Goal: Information Seeking & Learning: Learn about a topic

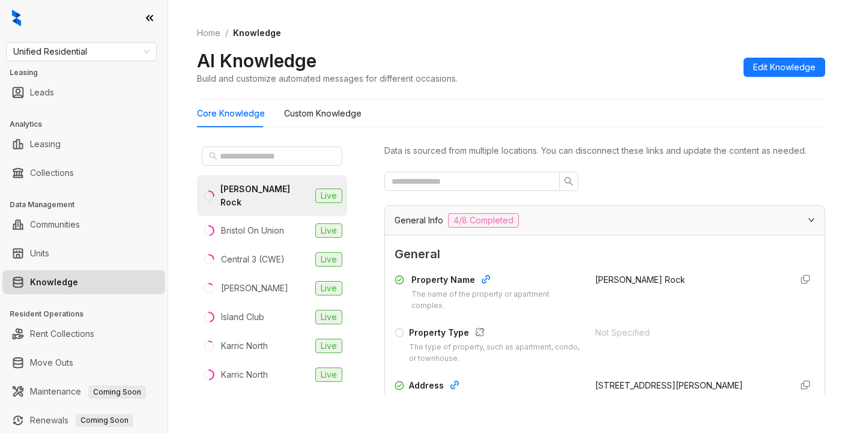
click at [74, 281] on link "Knowledge" at bounding box center [54, 282] width 48 height 24
